Goal: Find specific page/section

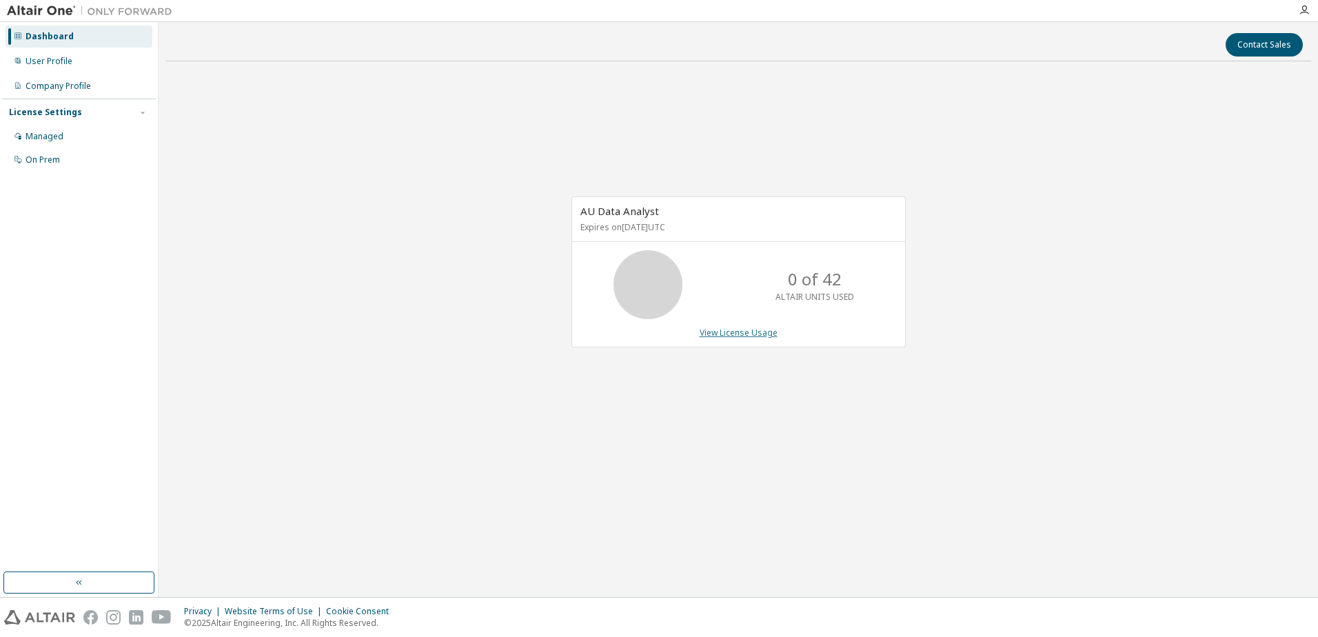
click at [739, 333] on link "View License Usage" at bounding box center [739, 333] width 78 height 12
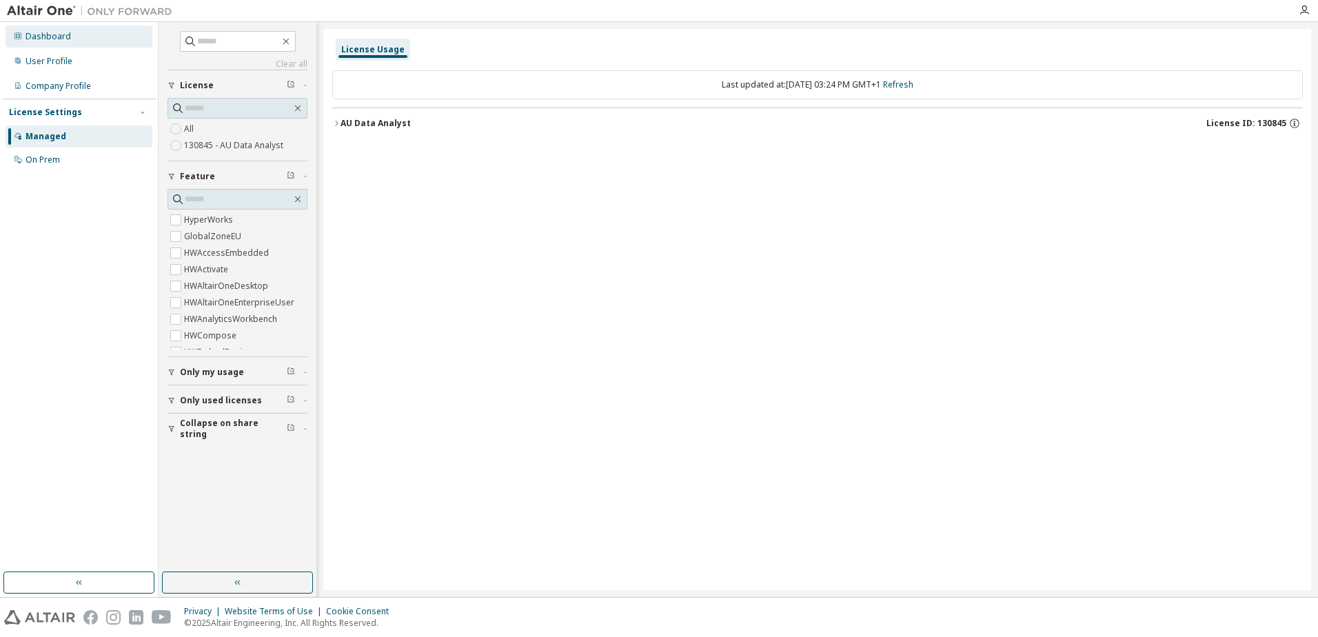
click at [68, 36] on div "Dashboard" at bounding box center [49, 36] width 46 height 11
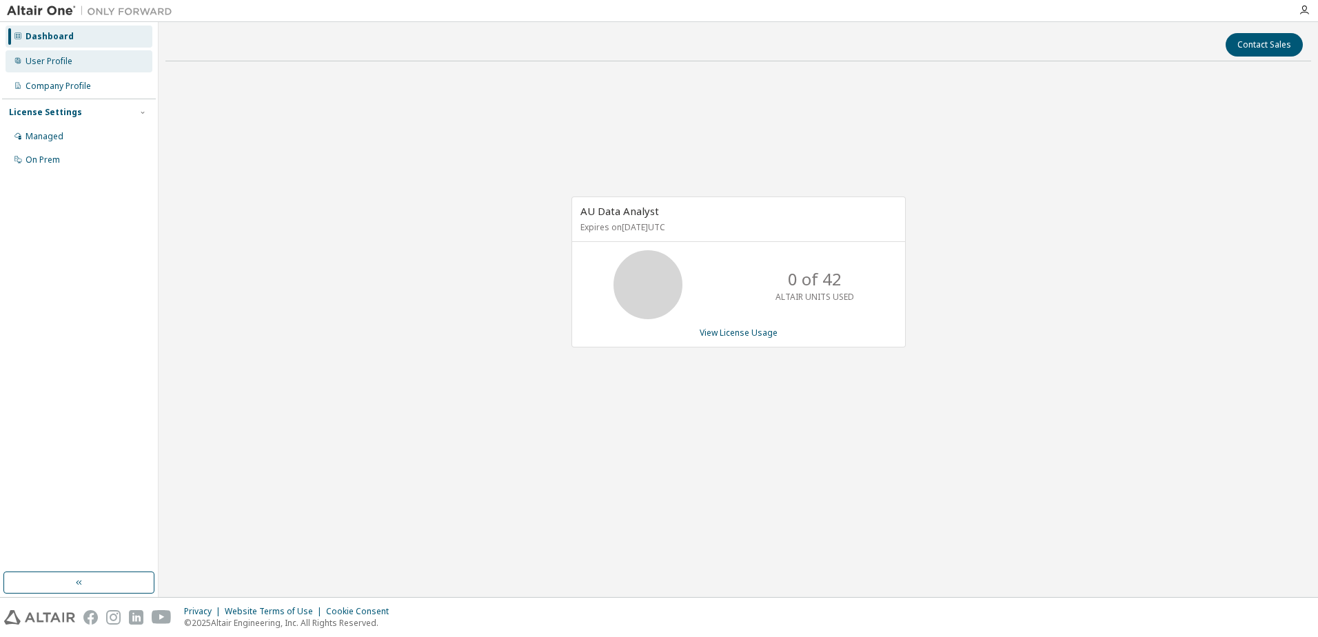
click at [52, 60] on div "User Profile" at bounding box center [49, 61] width 47 height 11
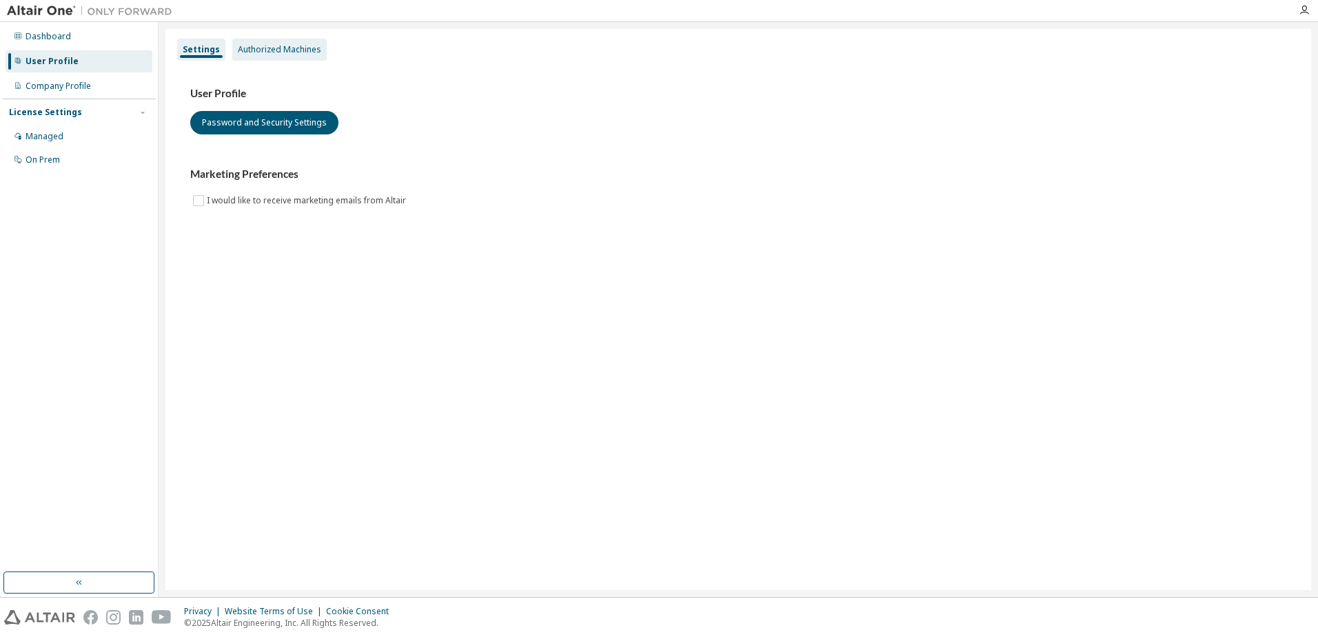
click at [281, 55] on div "Authorized Machines" at bounding box center [279, 50] width 94 height 22
